Goal: Task Accomplishment & Management: Use online tool/utility

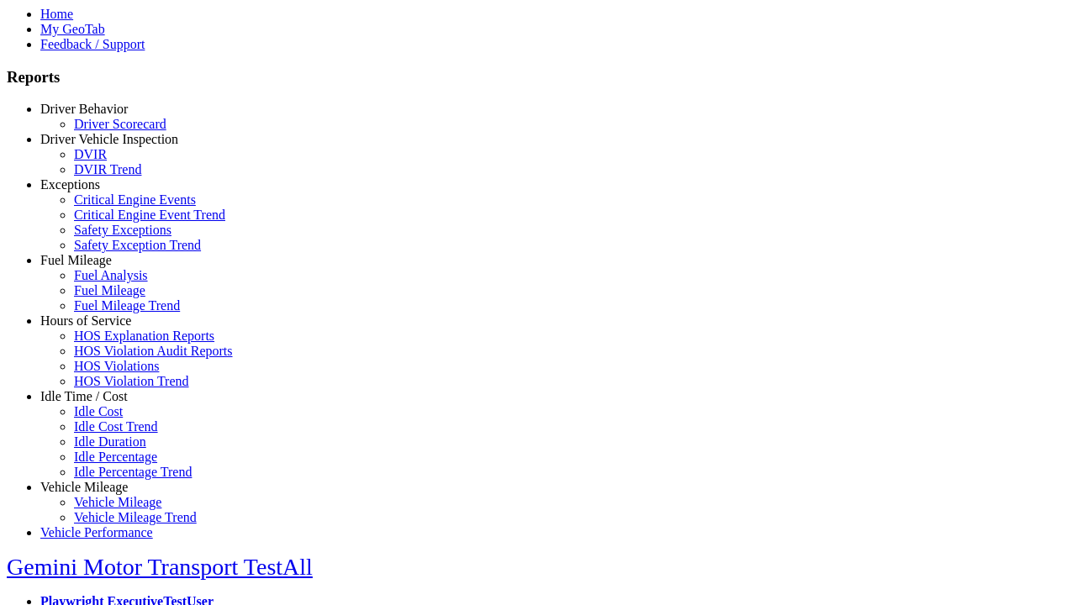
click at [97, 328] on link "Hours of Service" at bounding box center [85, 321] width 91 height 14
click at [109, 343] on link "HOS Explanation Reports" at bounding box center [144, 336] width 140 height 14
